Goal: Check status: Check status

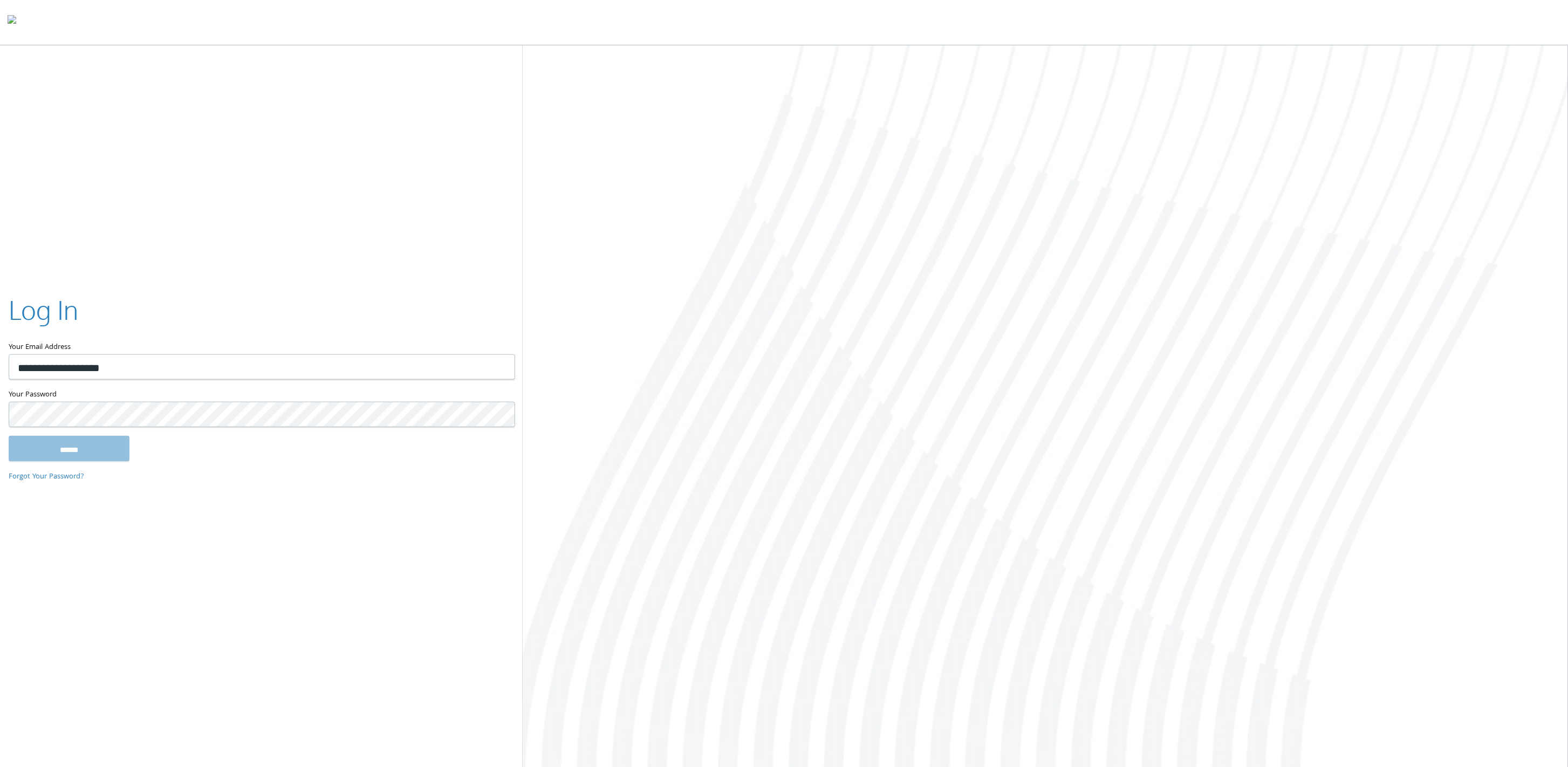
click at [397, 432] on div "Your Password This field is required" at bounding box center [261, 412] width 506 height 47
click at [9, 435] on input "******" at bounding box center [69, 448] width 121 height 26
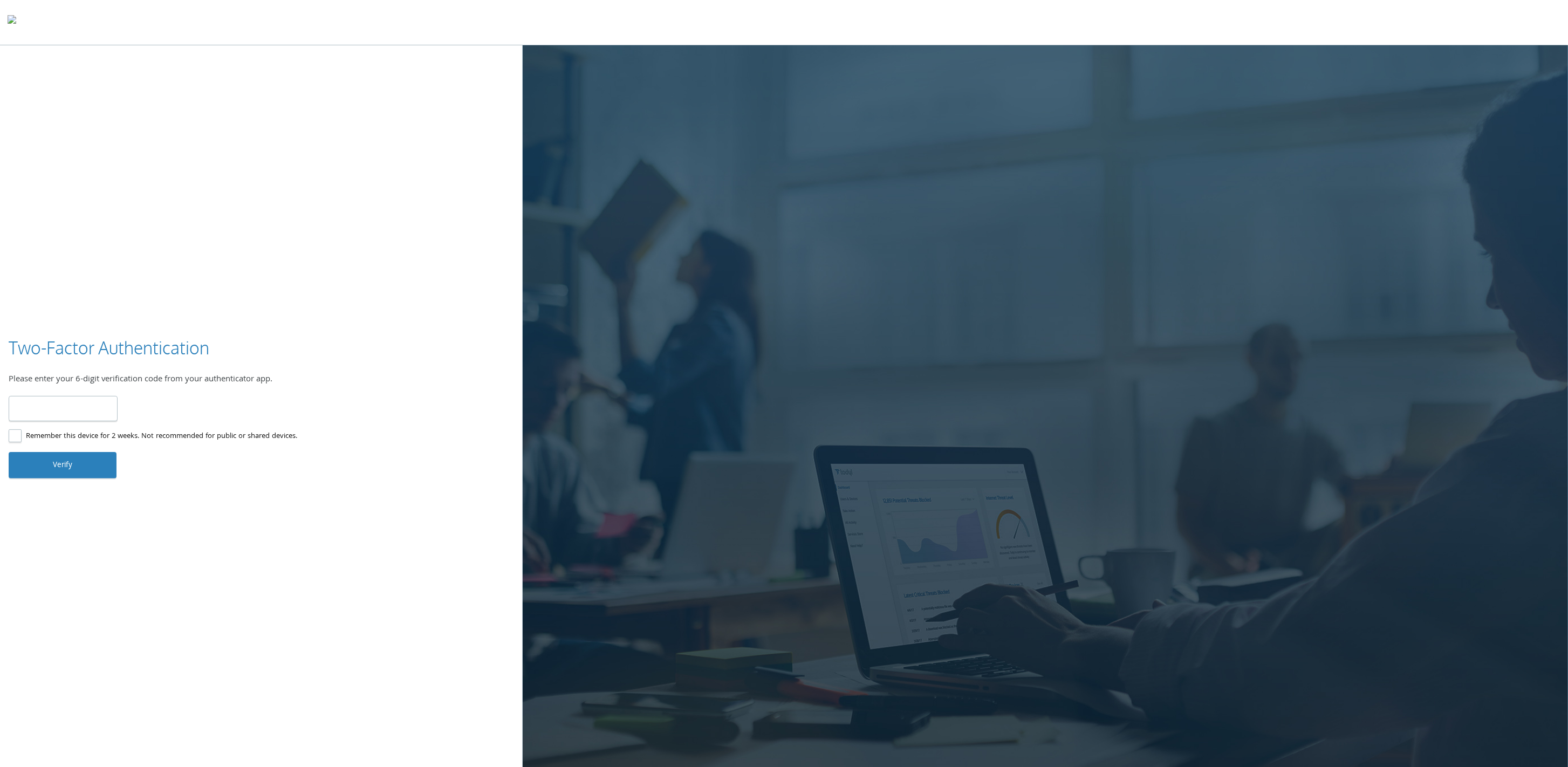
type input "******"
